Goal: Check status: Check status

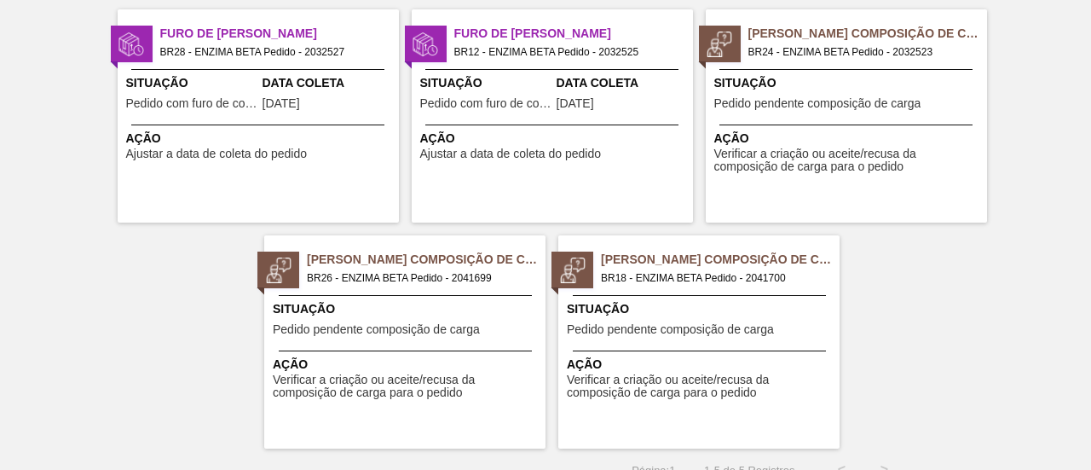
scroll to position [150, 0]
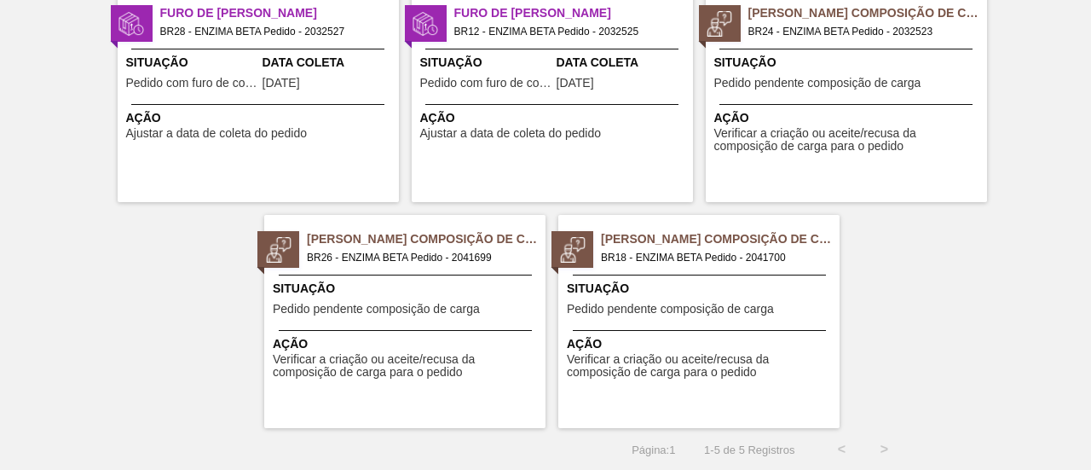
click at [752, 306] on span "Pedido pendente composição de carga" at bounding box center [670, 309] width 207 height 13
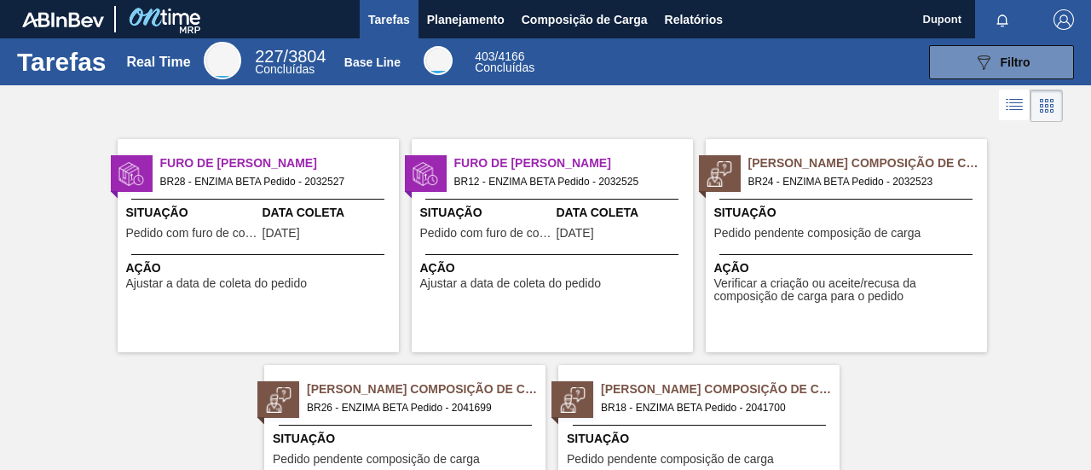
click at [440, 408] on span "BR26 - ENZIMA BETA Pedido - 2041699" at bounding box center [419, 407] width 225 height 19
click at [852, 234] on span "Pedido pendente composição de carga" at bounding box center [817, 233] width 207 height 13
click at [547, 243] on div "Situação Pedido com furo de coleta" at bounding box center [486, 225] width 132 height 42
click at [338, 228] on div "Data [PERSON_NAME] [DATE]" at bounding box center [329, 225] width 132 height 42
click at [484, 12] on span "Planejamento" at bounding box center [466, 19] width 78 height 20
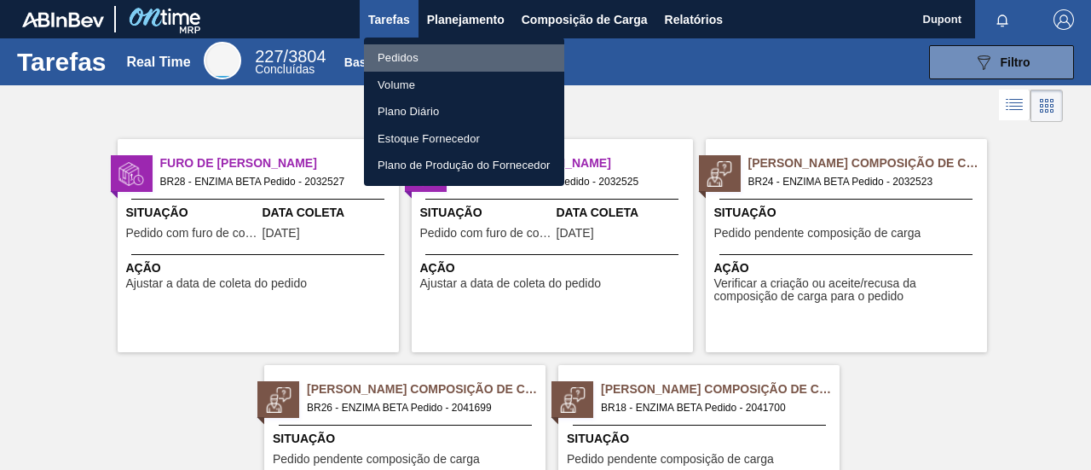
click at [394, 59] on li "Pedidos" at bounding box center [464, 57] width 200 height 27
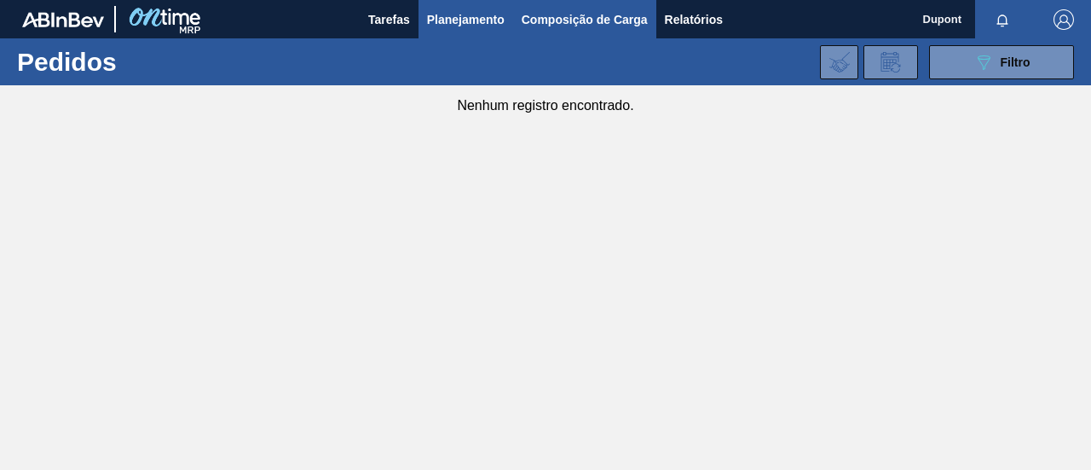
click at [622, 14] on span "Composição de Carga" at bounding box center [585, 19] width 126 height 20
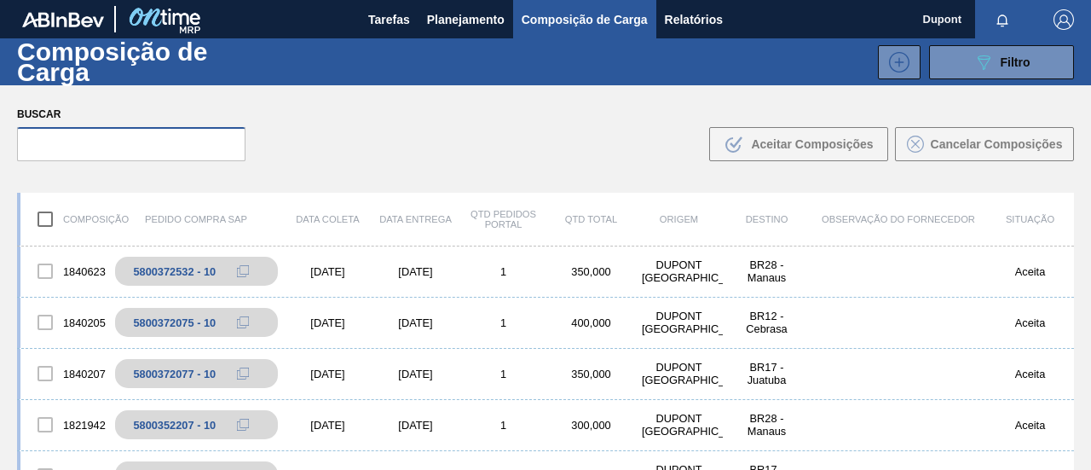
click at [145, 157] on input "text" at bounding box center [131, 144] width 228 height 34
paste input "2041378"
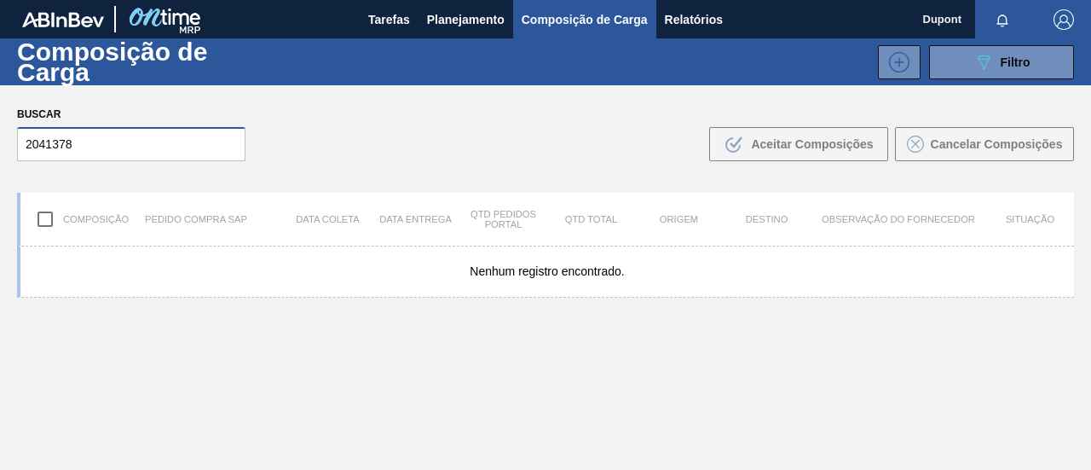
type input "2041378"
drag, startPoint x: 135, startPoint y: 151, endPoint x: 0, endPoint y: 137, distance: 135.4
click at [0, 137] on div "Buscar 2041378 .b{fill:var(--color-action-default)} Aceitar Composições Cancela…" at bounding box center [545, 131] width 1091 height 93
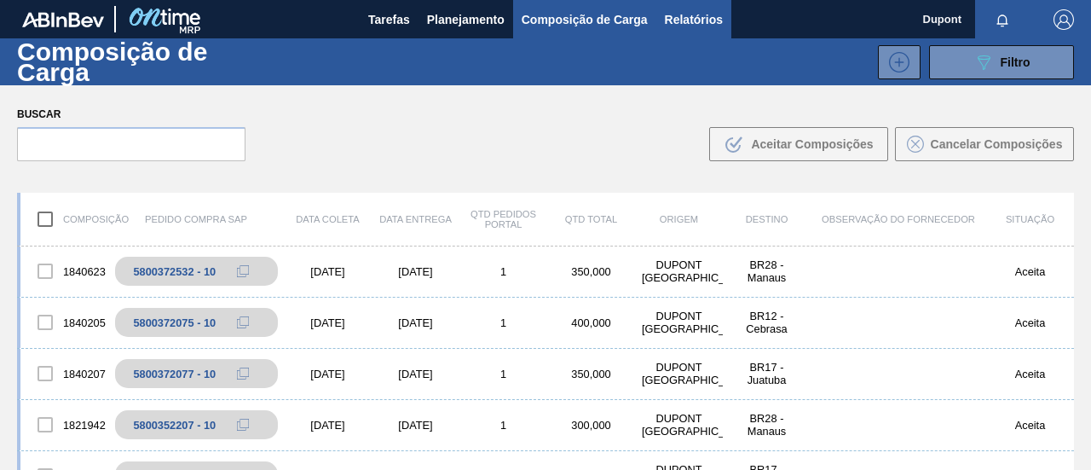
click at [667, 19] on span "Relatórios" at bounding box center [694, 19] width 58 height 20
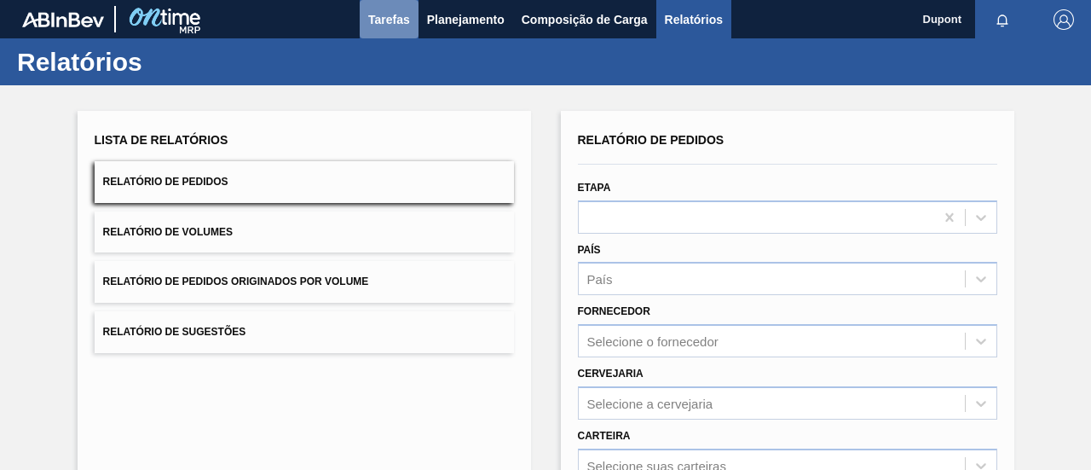
click at [402, 19] on span "Tarefas" at bounding box center [389, 19] width 42 height 20
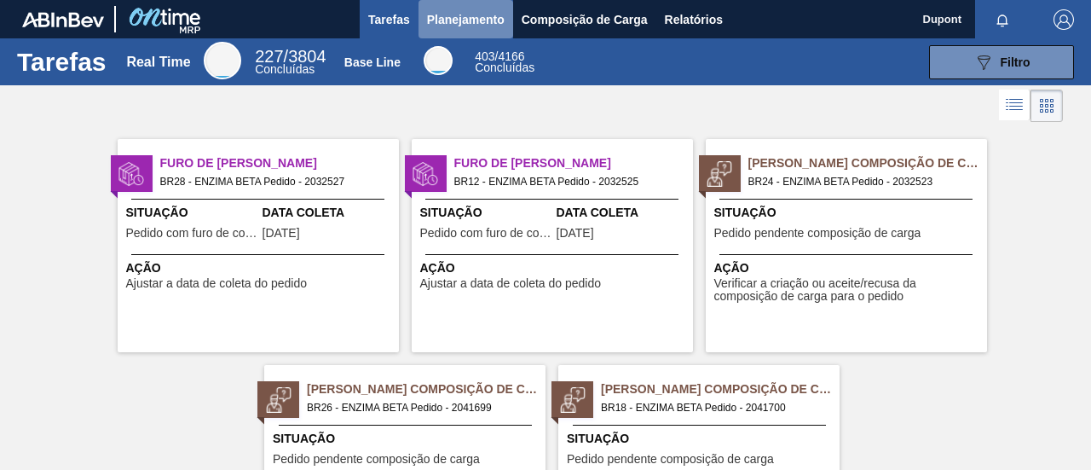
click at [468, 11] on span "Planejamento" at bounding box center [466, 19] width 78 height 20
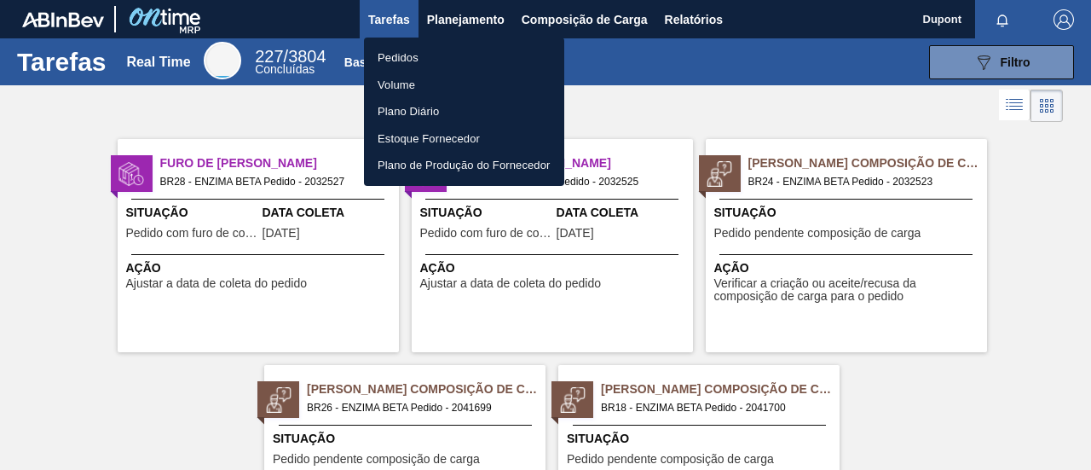
click at [770, 86] on div at bounding box center [545, 235] width 1091 height 470
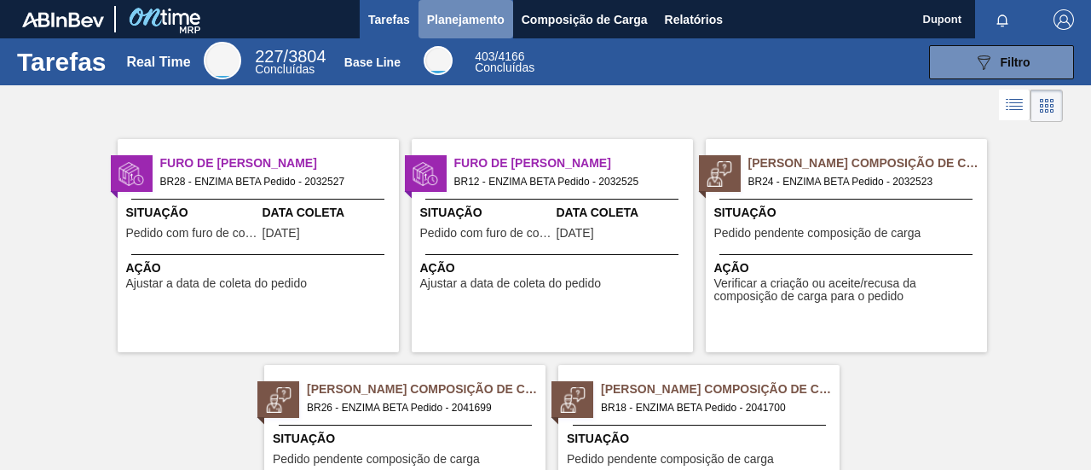
click at [501, 21] on span "Planejamento" at bounding box center [466, 19] width 78 height 20
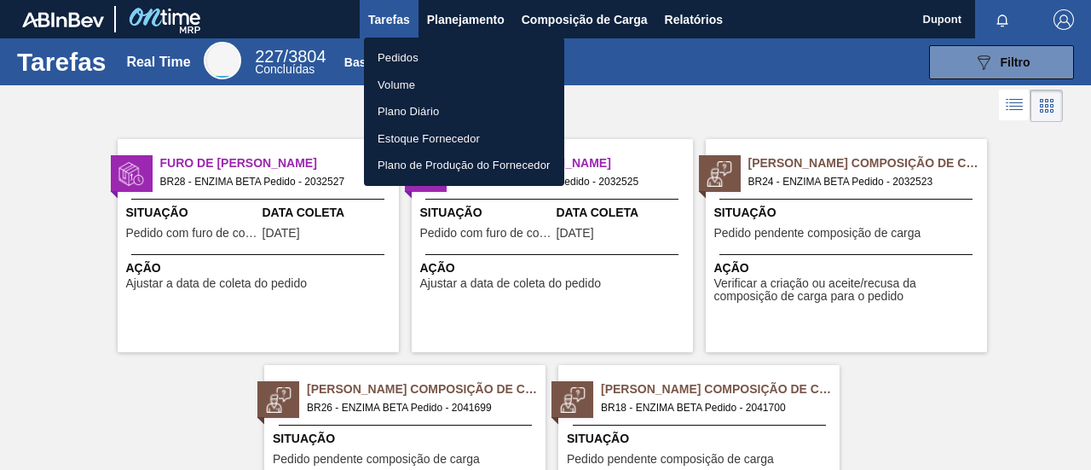
click at [539, 26] on div at bounding box center [545, 235] width 1091 height 470
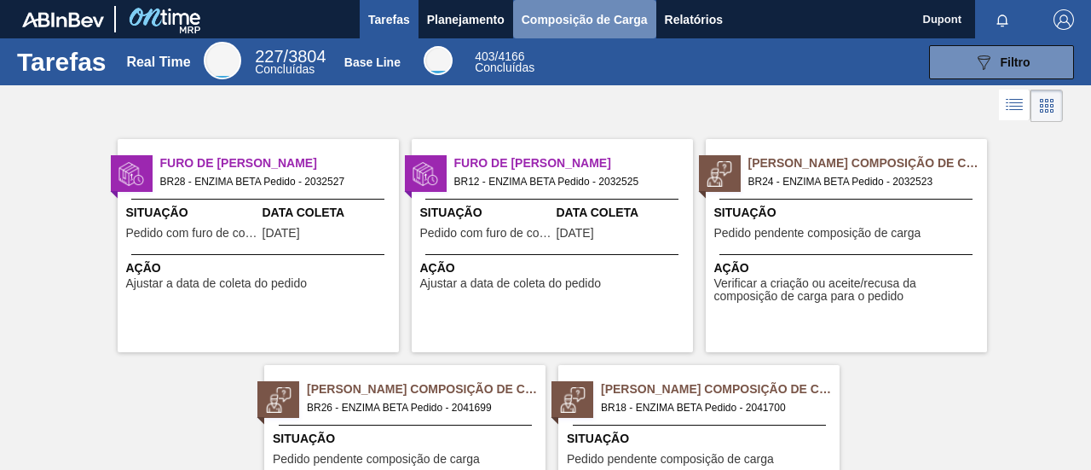
click at [552, 21] on span "Composição de Carga" at bounding box center [585, 19] width 126 height 20
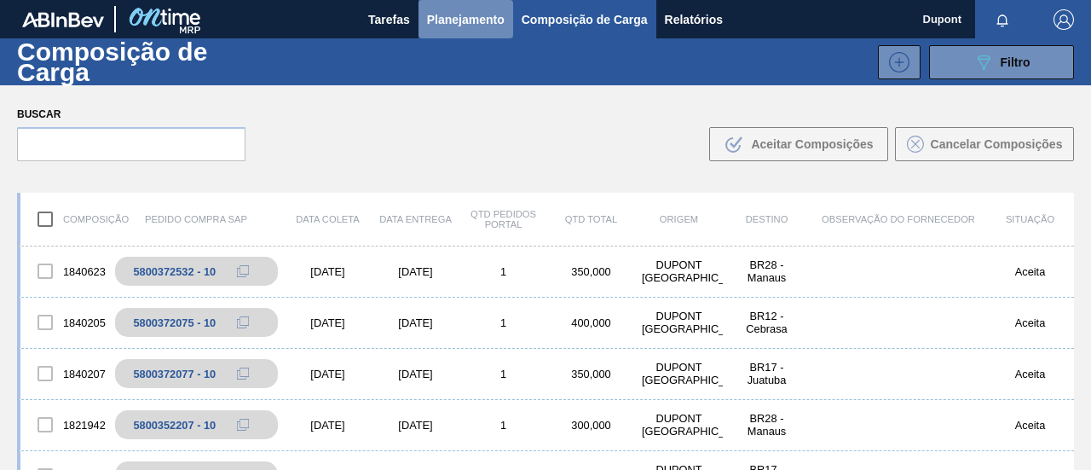
click at [489, 10] on span "Planejamento" at bounding box center [466, 19] width 78 height 20
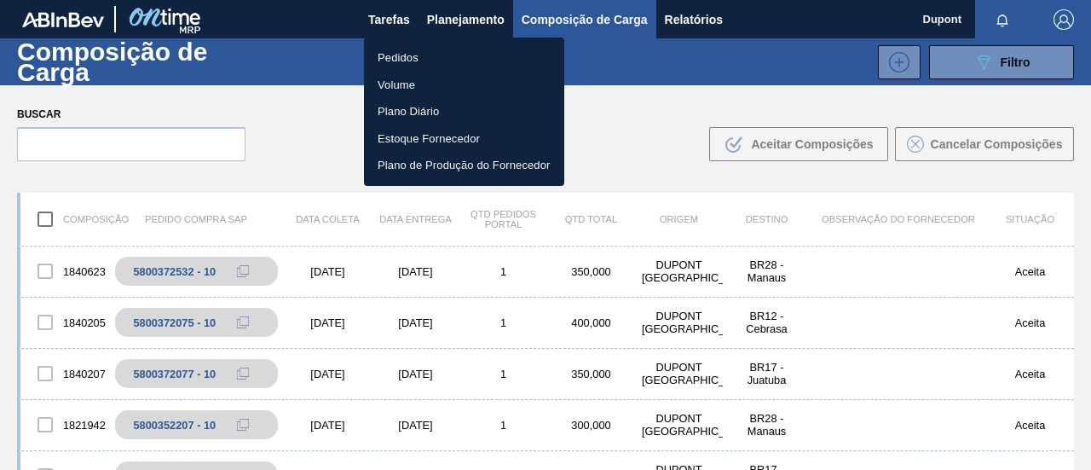
click at [419, 50] on li "Pedidos" at bounding box center [464, 57] width 200 height 27
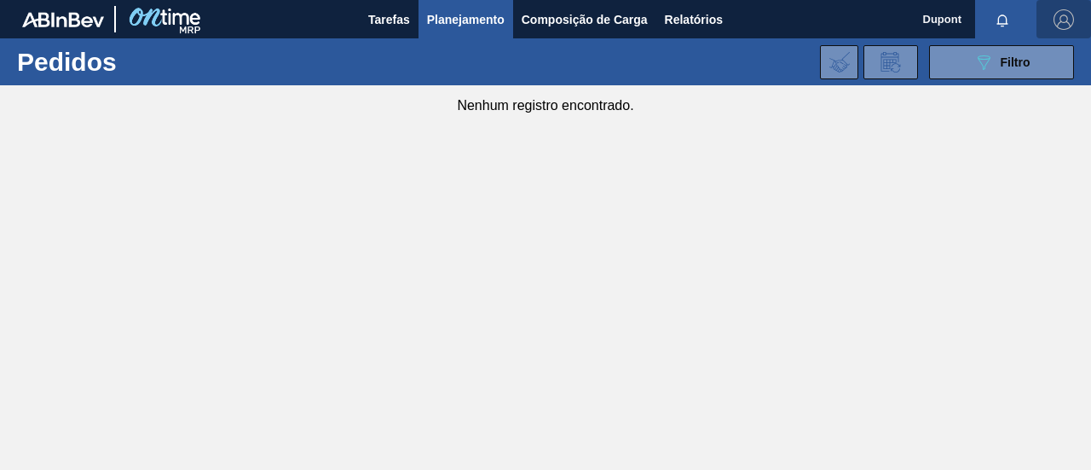
click at [1069, 16] on img "button" at bounding box center [1064, 19] width 20 height 20
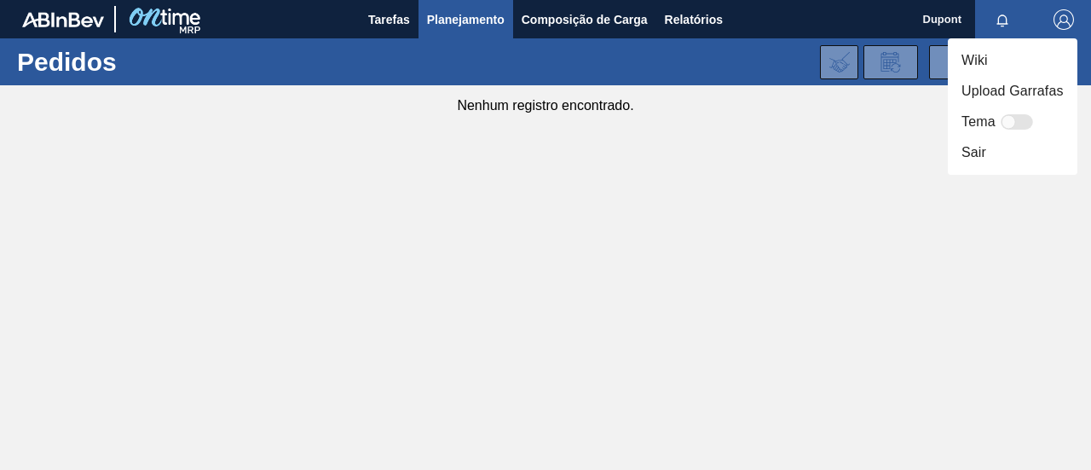
click at [996, 153] on li "Sair" at bounding box center [1013, 152] width 130 height 31
